Goal: Transaction & Acquisition: Purchase product/service

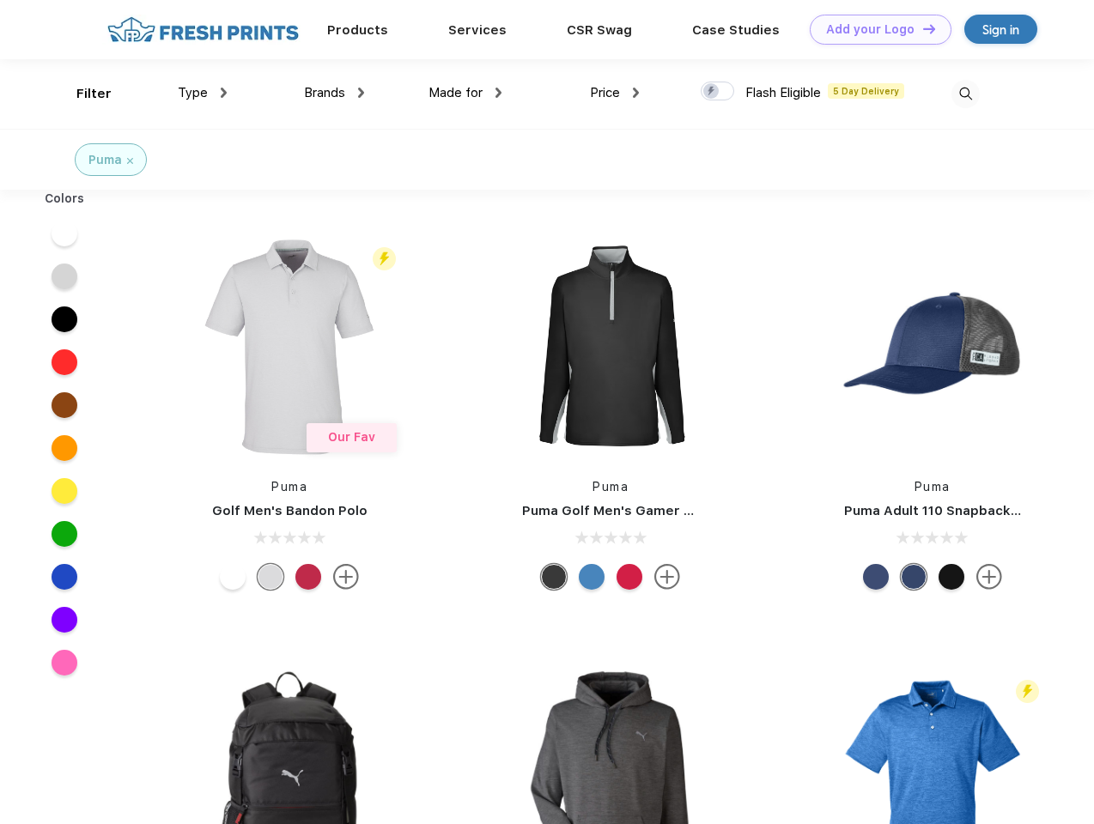
click at [874, 29] on link "Add your Logo Design Tool" at bounding box center [881, 30] width 142 height 30
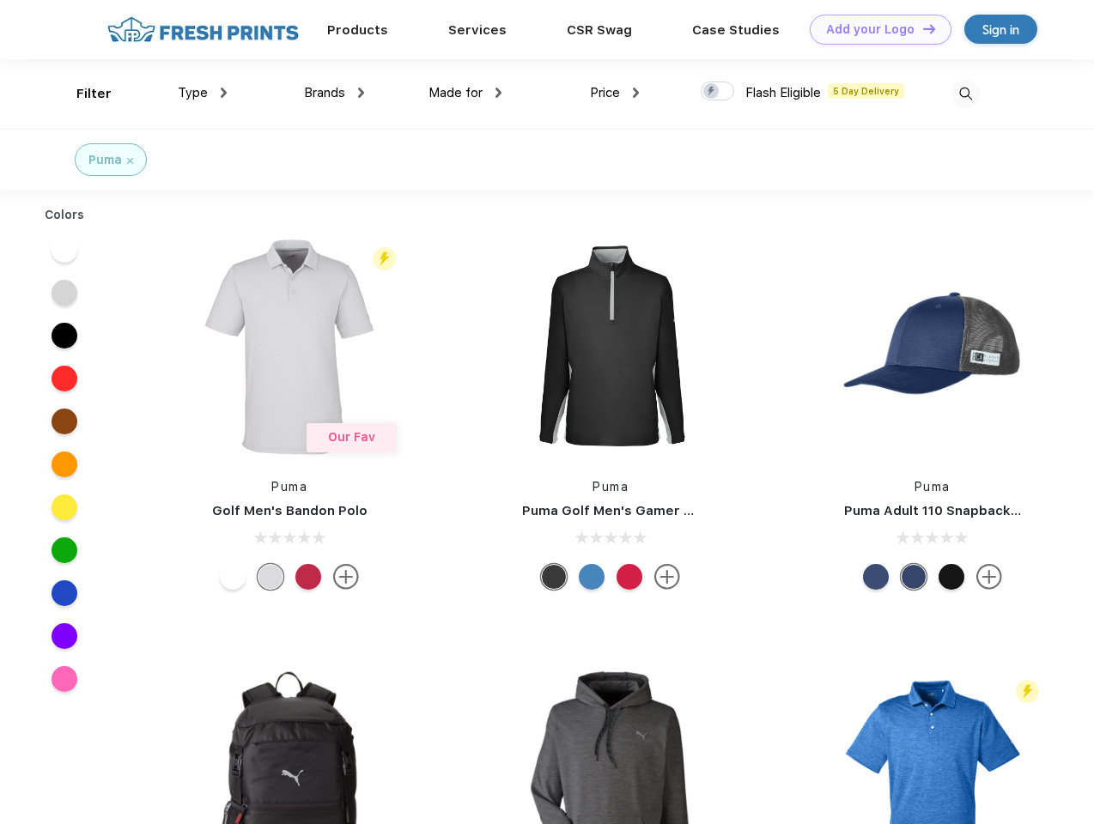
click at [0, 0] on div "Design Tool" at bounding box center [0, 0] width 0 height 0
click at [921, 28] on link "Add your Logo Design Tool" at bounding box center [881, 30] width 142 height 30
click at [82, 94] on div "Filter" at bounding box center [93, 94] width 35 height 20
click at [203, 93] on span "Type" at bounding box center [193, 92] width 30 height 15
click at [334, 93] on span "Brands" at bounding box center [324, 92] width 41 height 15
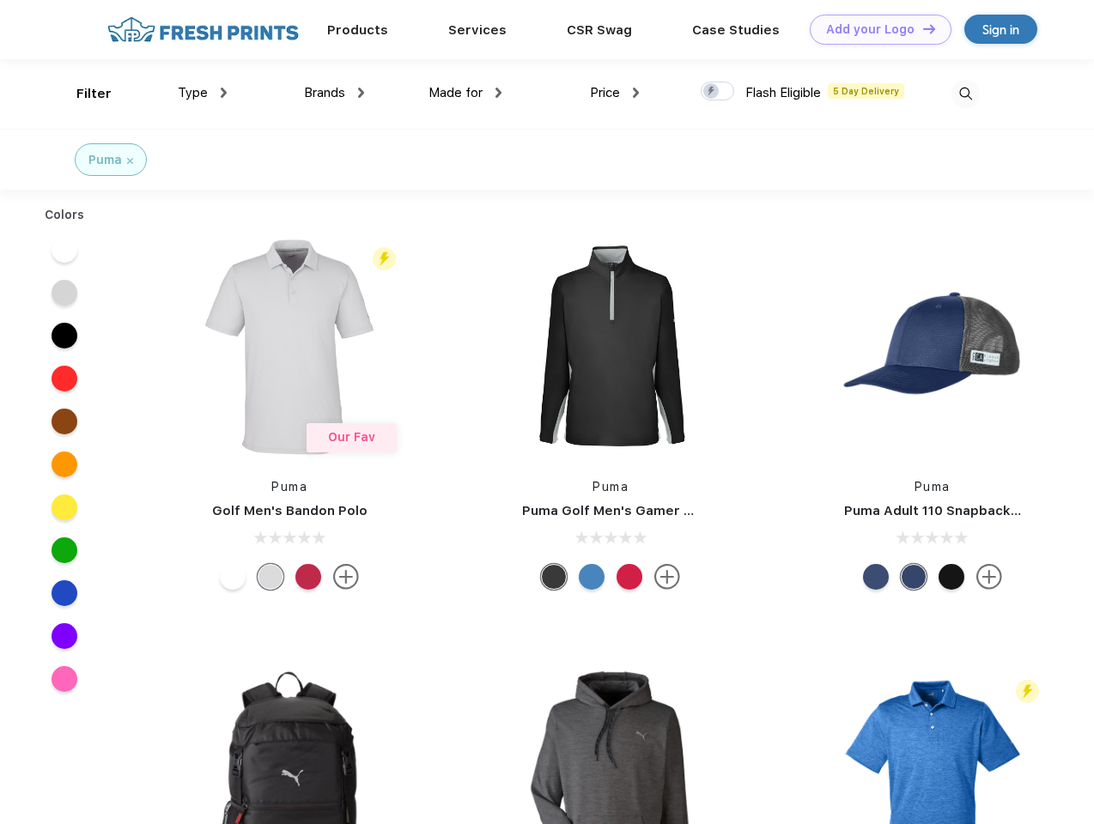
click at [465, 93] on span "Made for" at bounding box center [455, 92] width 54 height 15
click at [615, 93] on span "Price" at bounding box center [605, 92] width 30 height 15
click at [718, 92] on div at bounding box center [717, 91] width 33 height 19
click at [712, 92] on input "checkbox" at bounding box center [706, 86] width 11 height 11
click at [965, 94] on img at bounding box center [965, 94] width 28 height 28
